Goal: Task Accomplishment & Management: Manage account settings

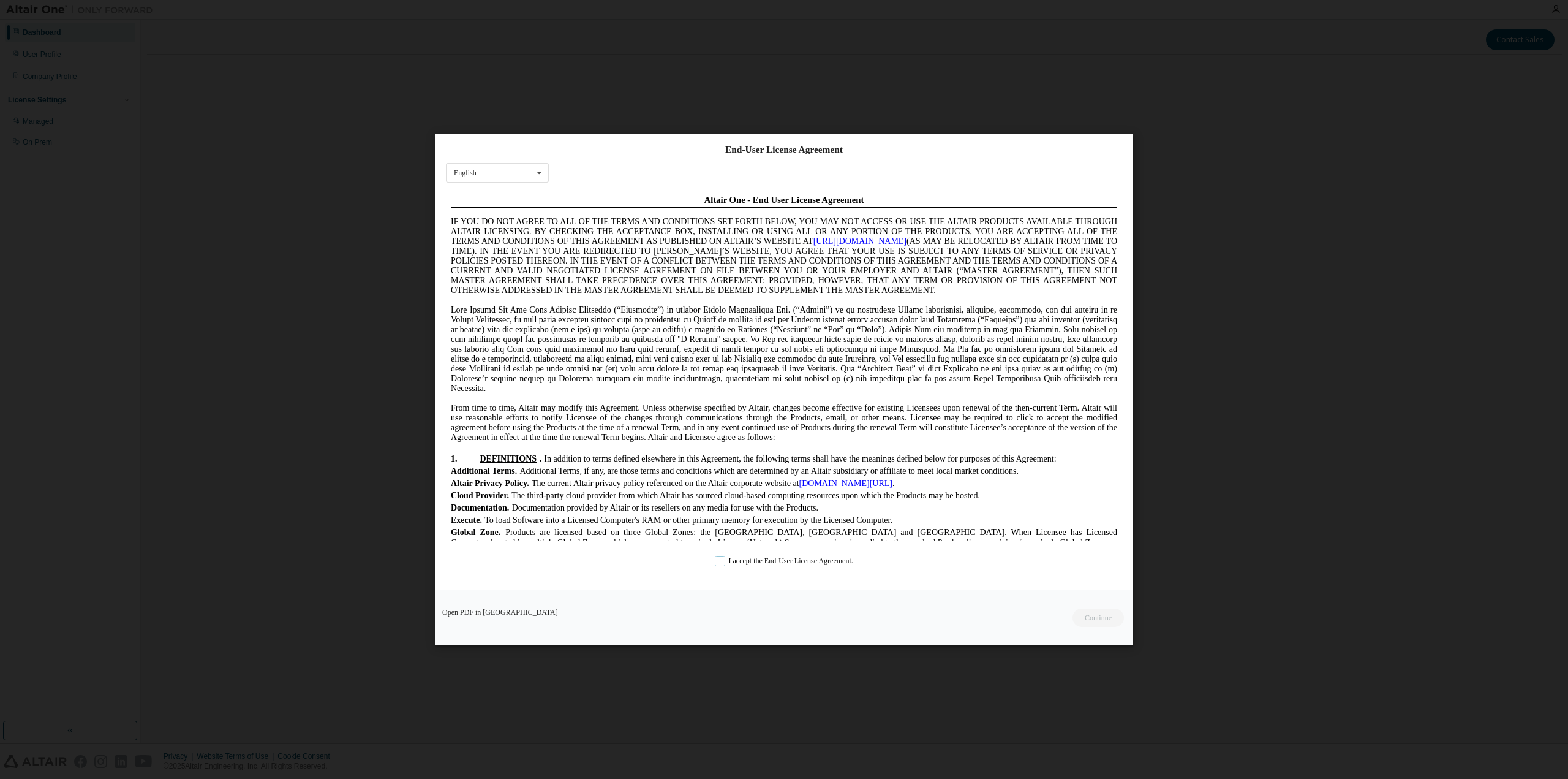
click at [720, 560] on label "I accept the End-User License Agreement." at bounding box center [784, 561] width 138 height 10
click at [1109, 614] on button "Continue" at bounding box center [1097, 617] width 53 height 19
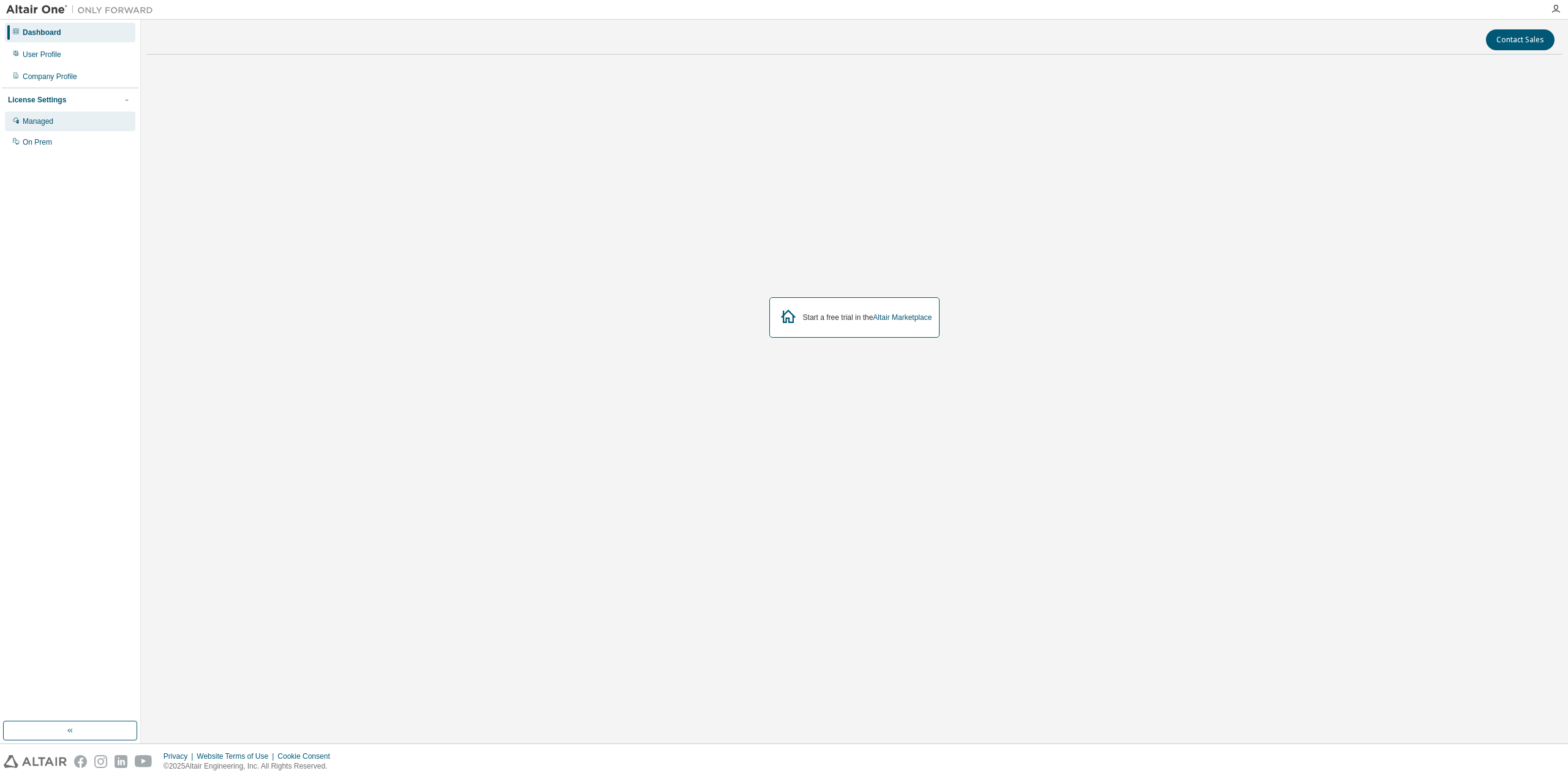
click at [46, 121] on div "Managed" at bounding box center [38, 121] width 31 height 10
